Goal: Check status: Check status

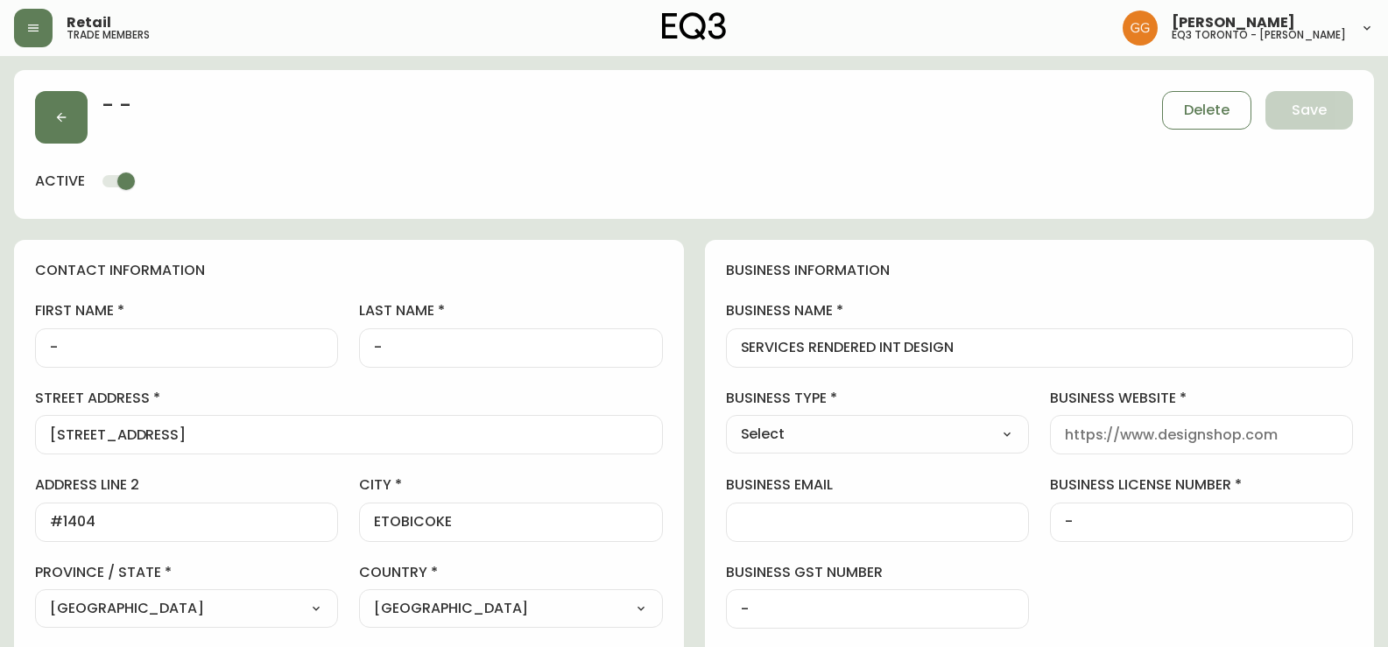
select select "ON"
select select "CA"
select select "CA_EN"
select select "Other"
select select "cjw10z96s008u6gs0ccm7hd19"
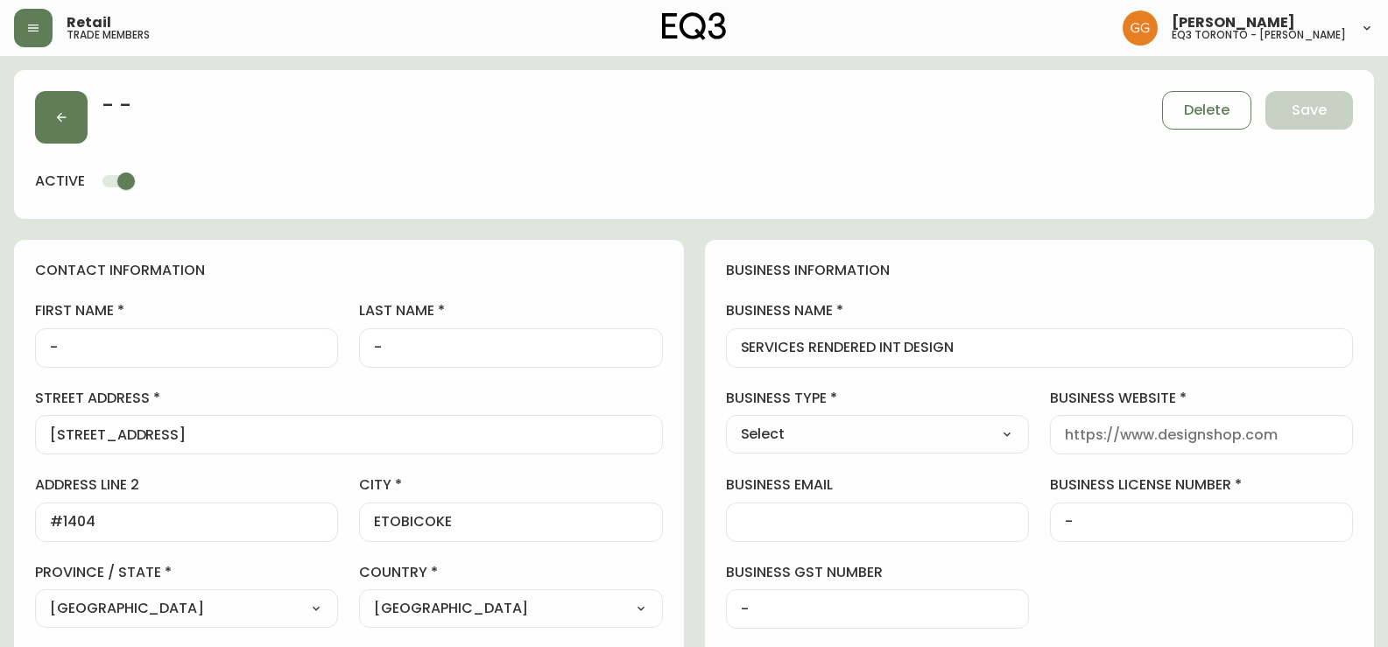
select select "false"
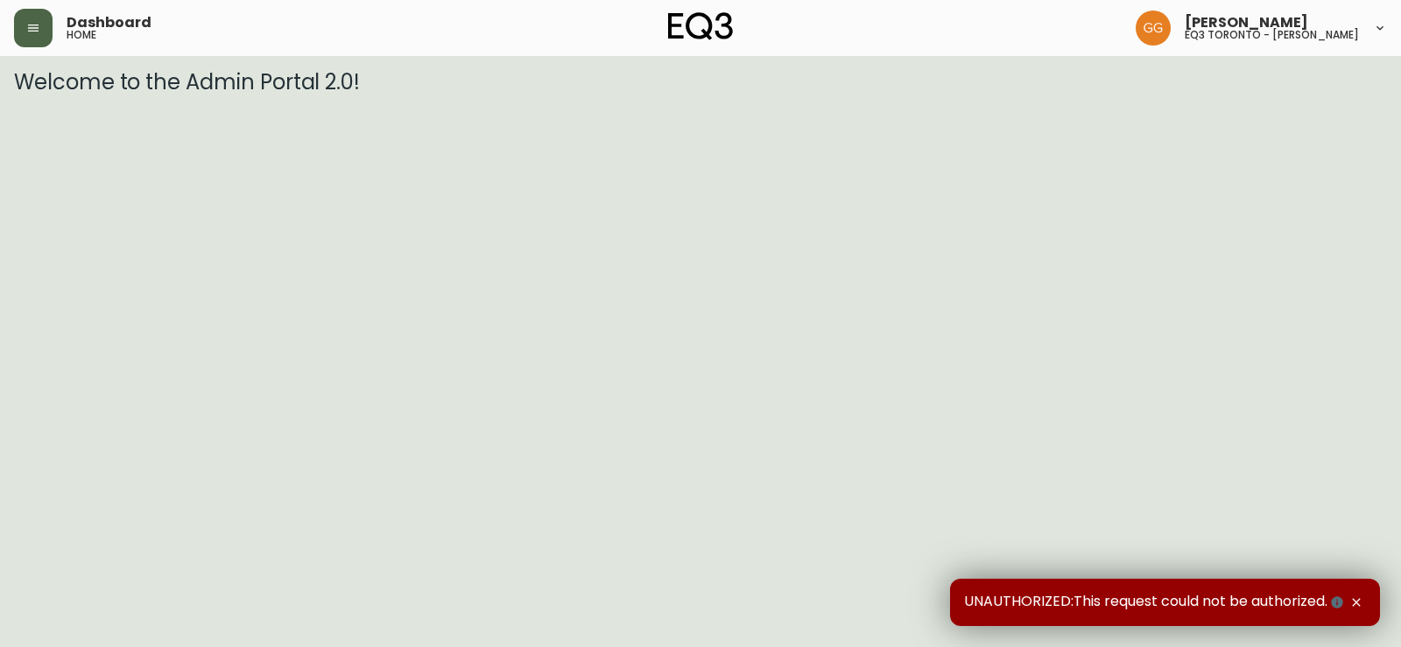
click at [32, 22] on icon "button" at bounding box center [33, 28] width 14 height 14
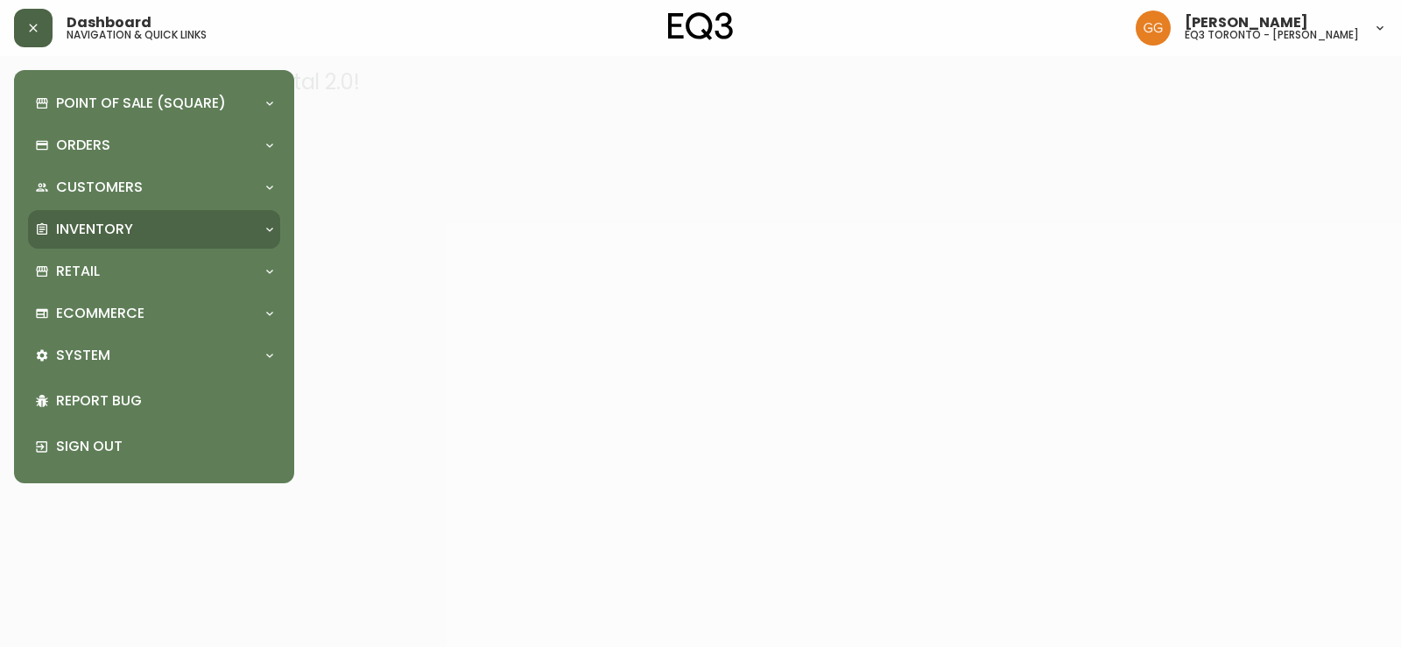
click at [68, 226] on p "Inventory" at bounding box center [94, 229] width 77 height 19
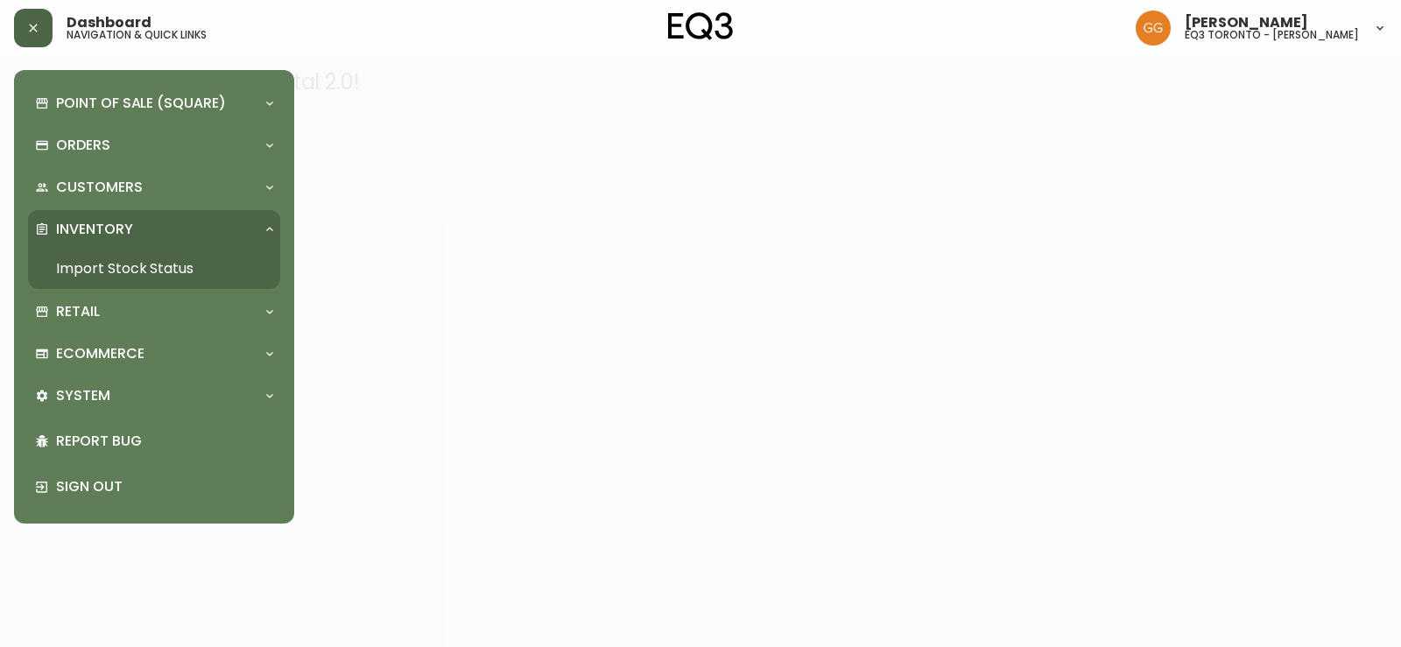
click at [68, 226] on p "Inventory" at bounding box center [94, 229] width 77 height 19
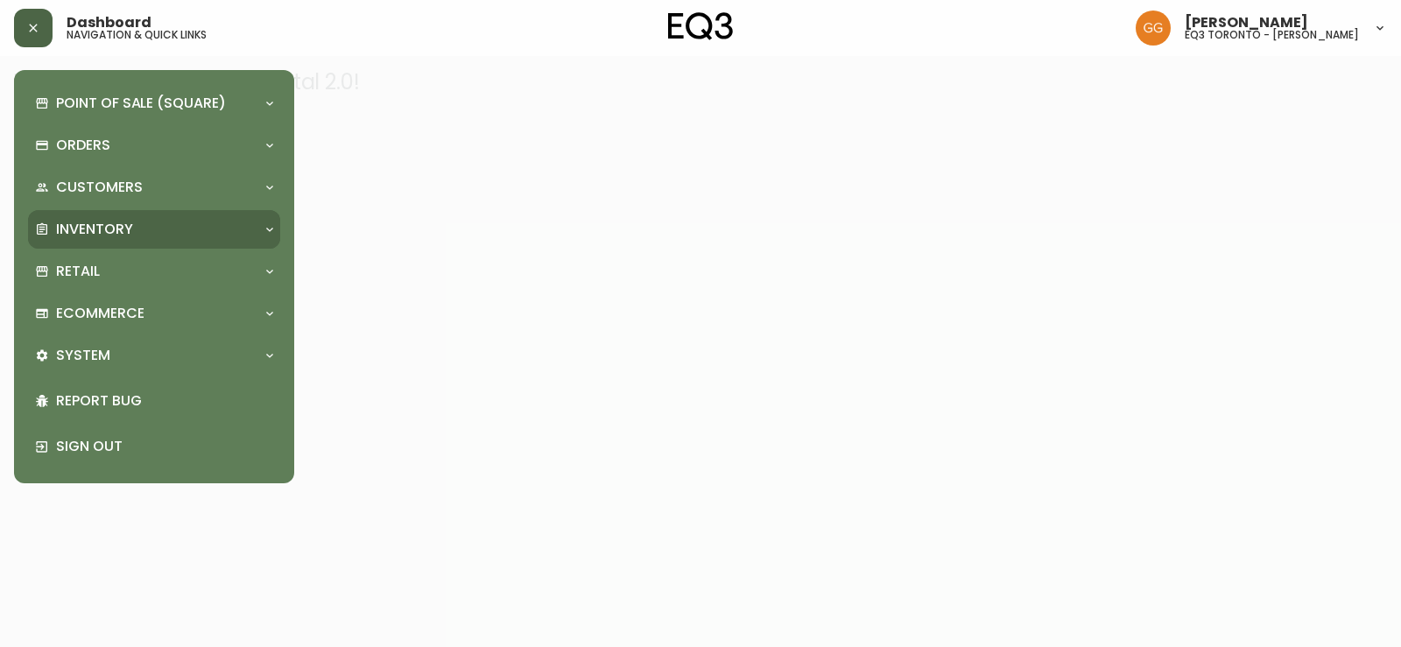
click at [81, 224] on p "Inventory" at bounding box center [94, 229] width 77 height 19
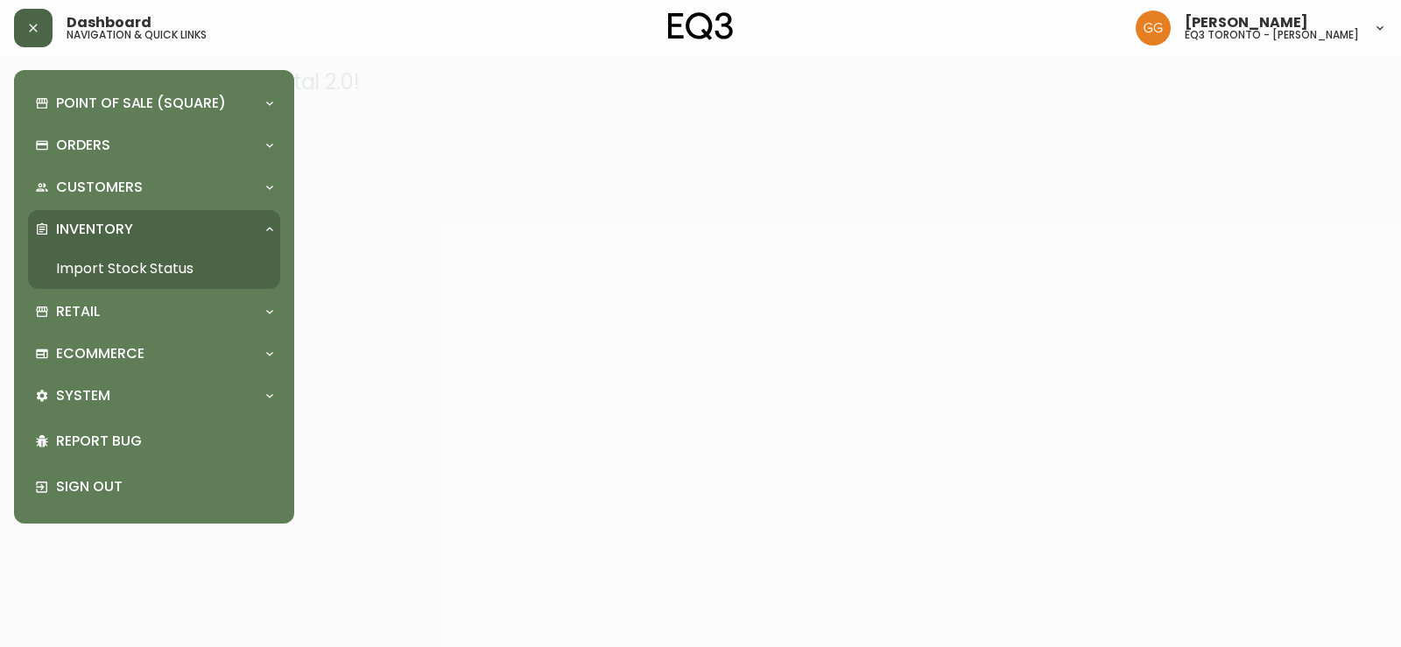
click at [82, 264] on link "Import Stock Status" at bounding box center [154, 269] width 252 height 40
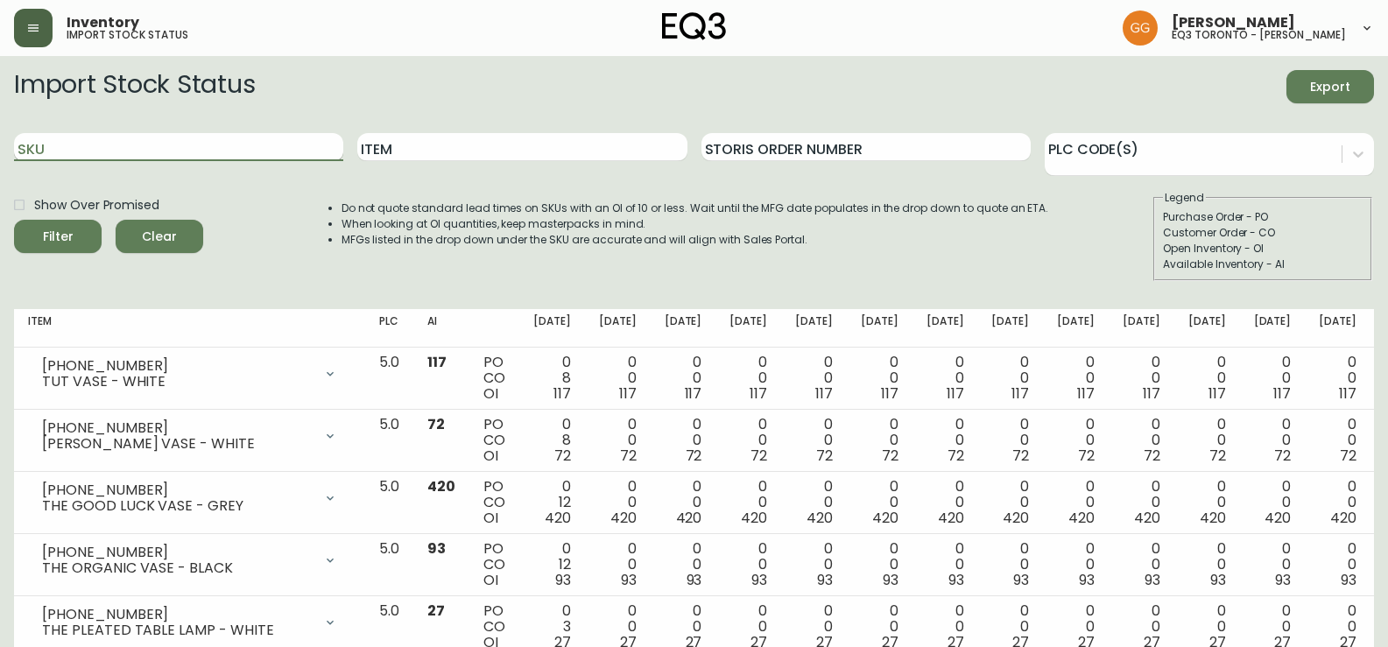
click at [145, 148] on input "SKU" at bounding box center [178, 147] width 329 height 28
paste input "7130-625-13"
click at [14, 220] on button "Filter" at bounding box center [58, 236] width 88 height 33
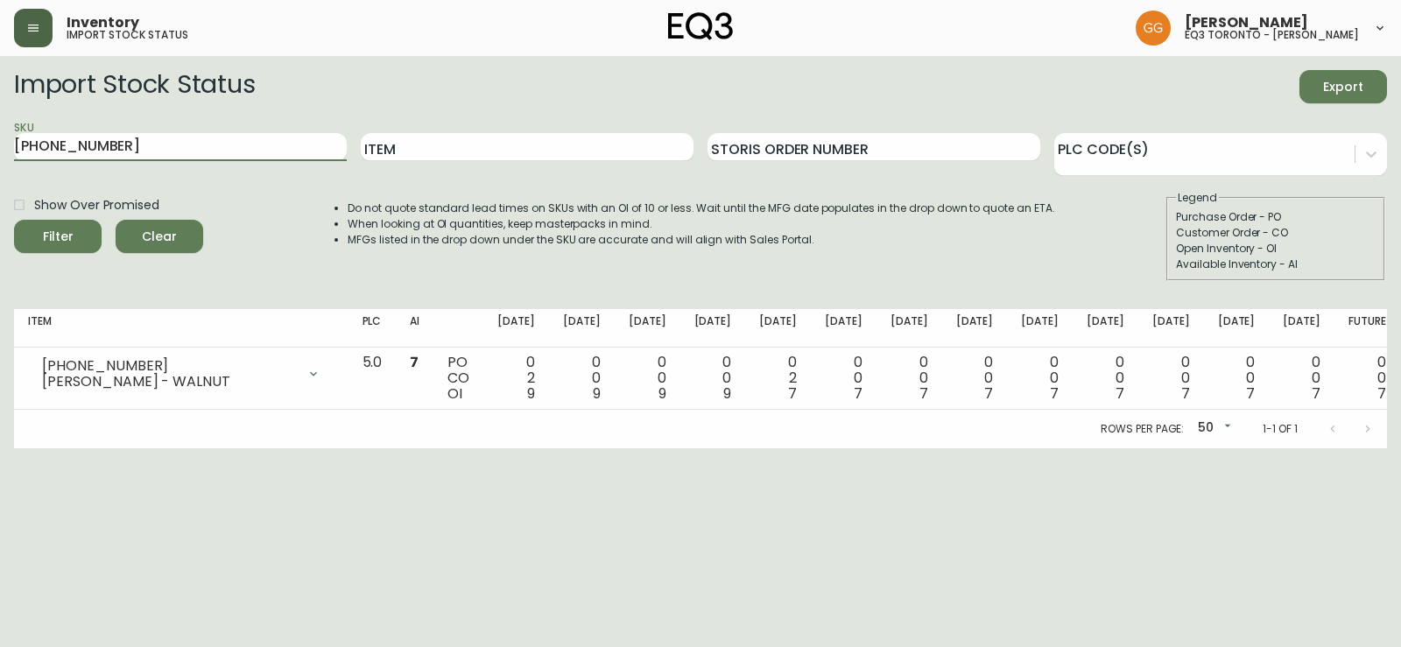
drag, startPoint x: 147, startPoint y: 140, endPoint x: 0, endPoint y: 136, distance: 147.2
click at [0, 136] on main "Import Stock Status Export SKU 7130-625-13 Item Storis Order Number PLC Code(s)…" at bounding box center [700, 252] width 1401 height 392
paste input "6"
type input "7130-626-13"
click at [14, 220] on button "Filter" at bounding box center [58, 236] width 88 height 33
